Goal: Transaction & Acquisition: Purchase product/service

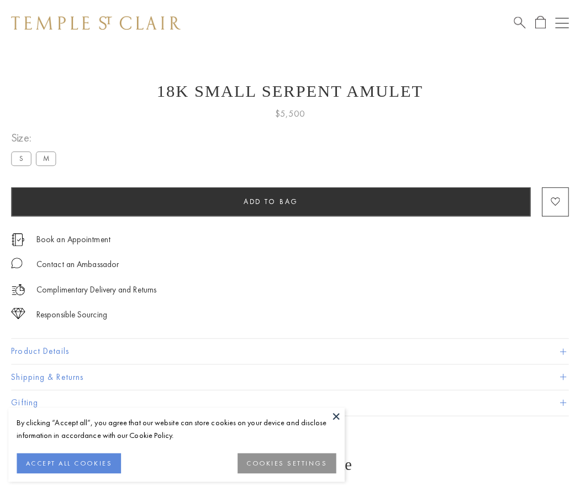
scroll to position [11, 0]
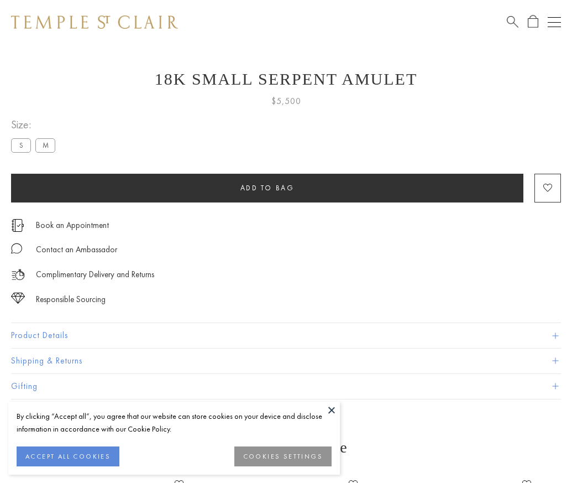
click at [267, 187] on span "Add to bag" at bounding box center [267, 187] width 54 height 9
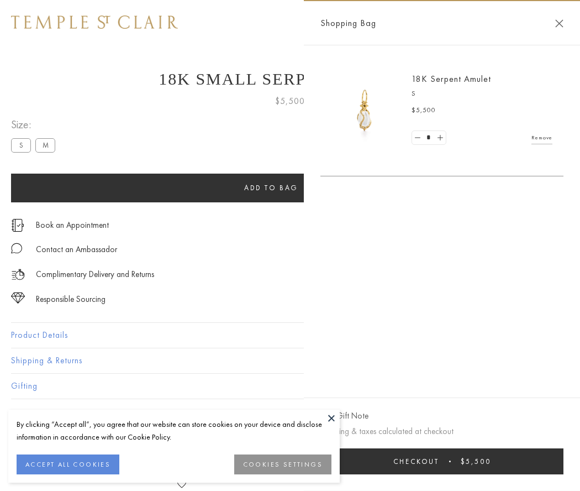
click at [443, 461] on button "Checkout $5,500" at bounding box center [442, 461] width 243 height 26
